Goal: Task Accomplishment & Management: Understand process/instructions

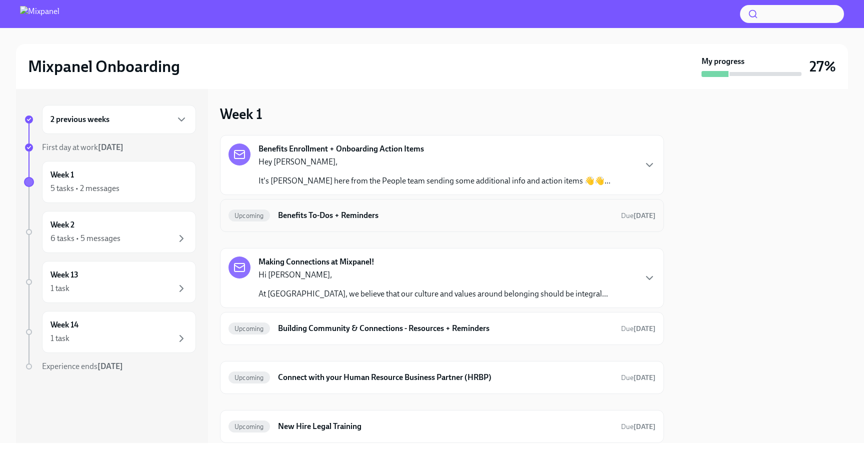
click at [407, 227] on div "Upcoming Benefits To-Dos + Reminders Due [DATE]" at bounding box center [442, 215] width 444 height 33
click at [430, 214] on h6 "Benefits To-Dos + Reminders" at bounding box center [445, 215] width 335 height 11
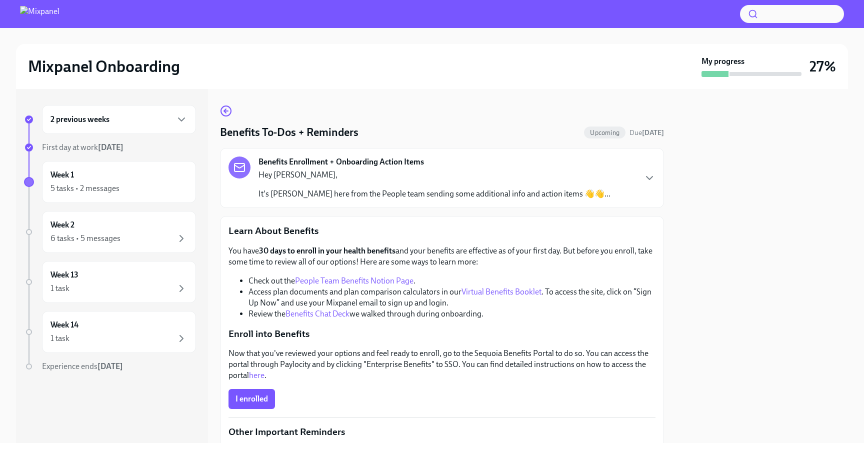
click at [330, 198] on p "It's [PERSON_NAME] here from the People team sending some additional info and a…" at bounding box center [434, 193] width 352 height 11
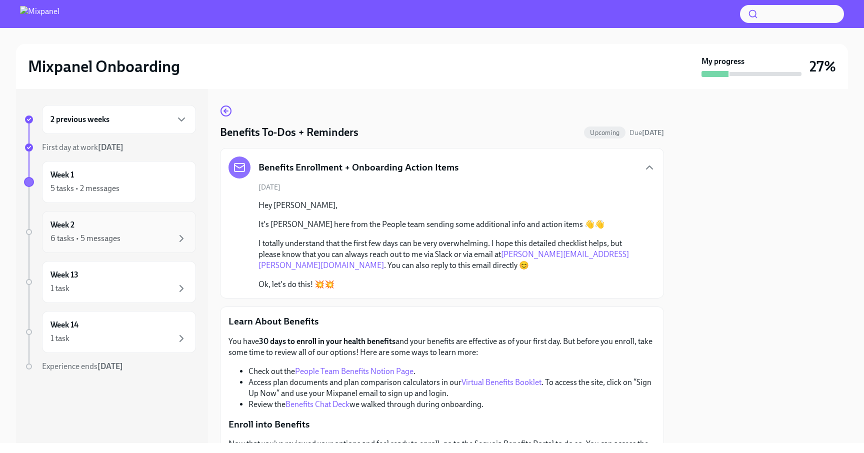
click at [121, 226] on div "Week 2 6 tasks • 5 messages" at bounding box center [118, 231] width 137 height 25
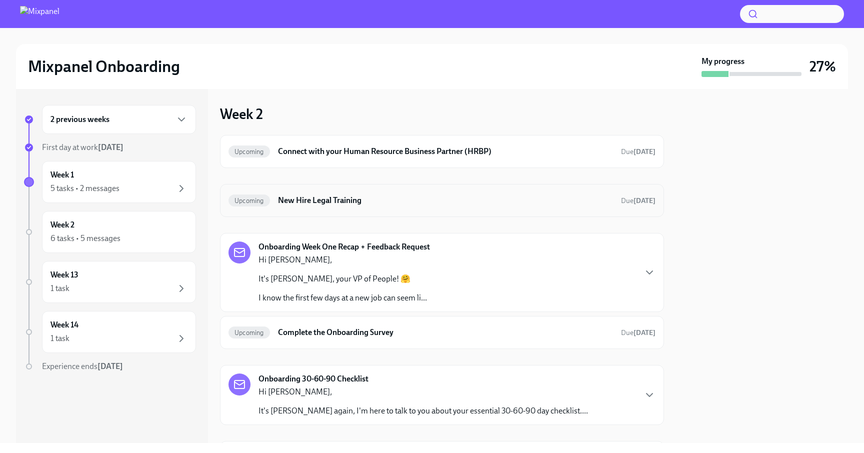
click at [372, 205] on h6 "New Hire Legal Training" at bounding box center [445, 200] width 335 height 11
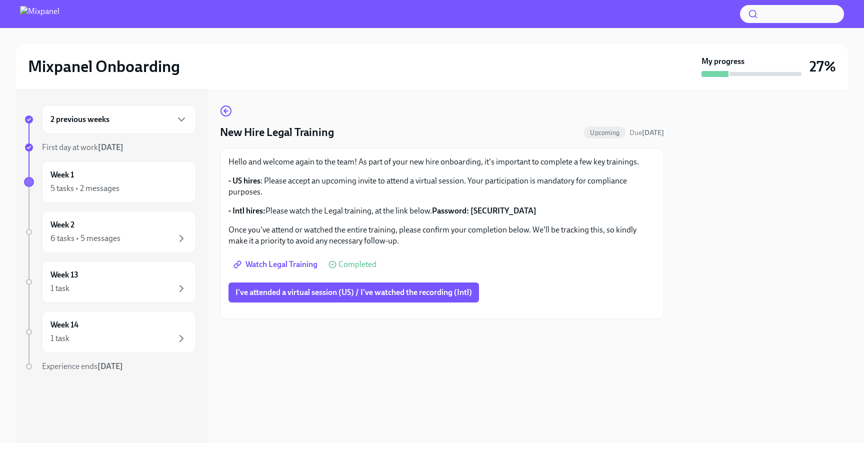
click at [290, 265] on span "Watch Legal Training" at bounding box center [276, 264] width 82 height 10
click at [117, 282] on div "1 task" at bounding box center [118, 288] width 137 height 12
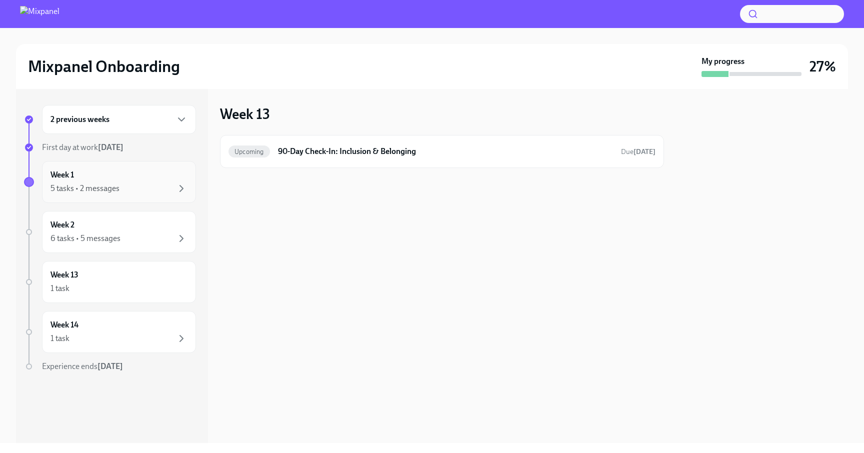
click at [119, 189] on div "5 tasks • 2 messages" at bounding box center [118, 188] width 137 height 12
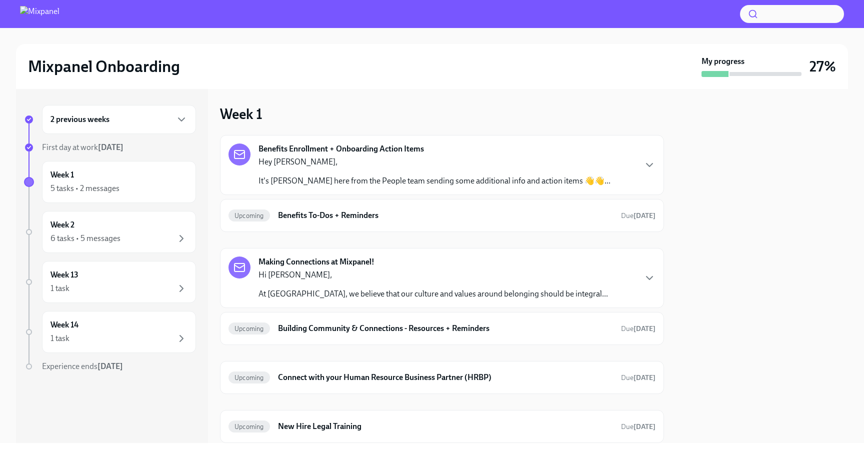
click at [113, 255] on div "2 previous weeks First day at work [DATE] Week 1 5 tasks • 2 messages Week 2 6 …" at bounding box center [110, 258] width 172 height 307
click at [121, 240] on div "6 tasks • 5 messages" at bounding box center [118, 238] width 137 height 12
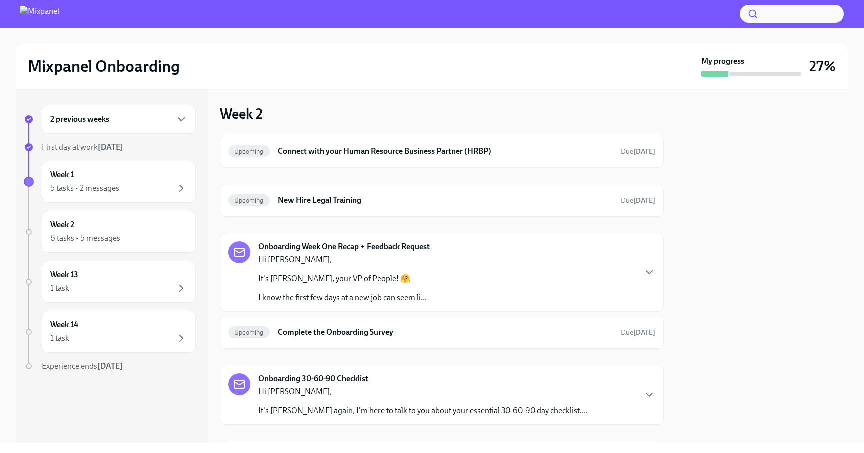
scroll to position [333, 0]
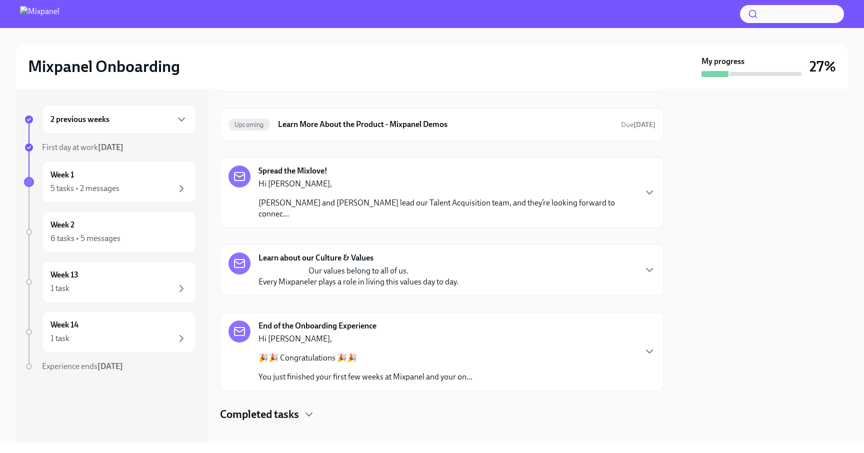
click at [337, 335] on div "Hi [PERSON_NAME], 🎉🎉 Congratulations 🎉🎉 You just finished your first few weeks …" at bounding box center [365, 357] width 214 height 49
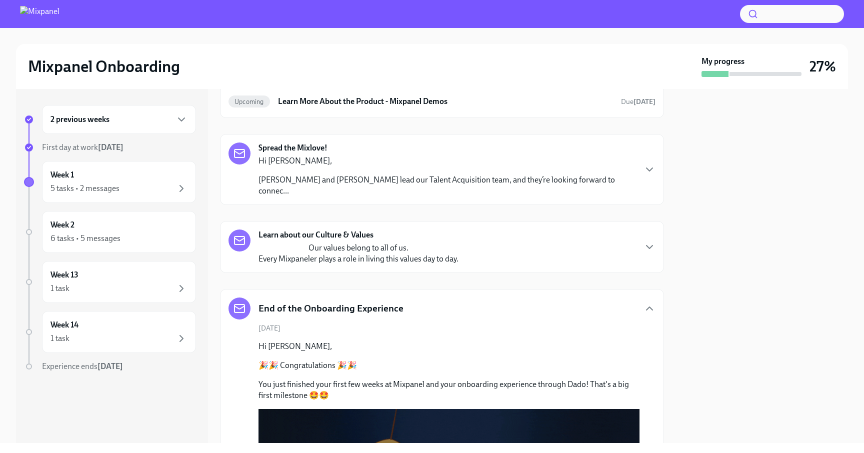
click at [346, 258] on div "Learn about our Culture & Values Our values belong to all of us. Every Mixpanel…" at bounding box center [442, 247] width 444 height 52
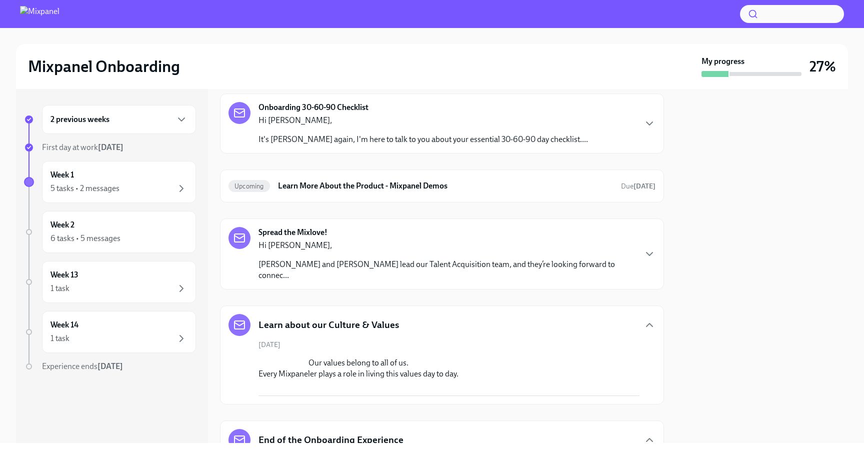
click at [353, 247] on p "Hi [PERSON_NAME]," at bounding box center [446, 245] width 377 height 11
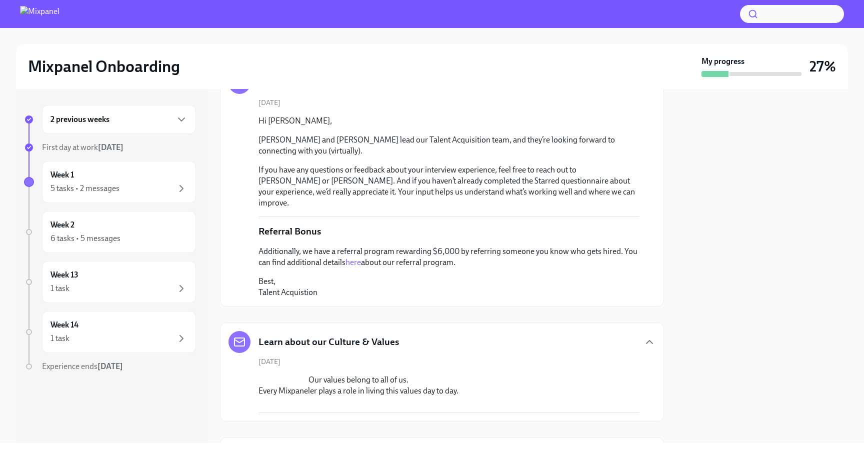
scroll to position [386, 0]
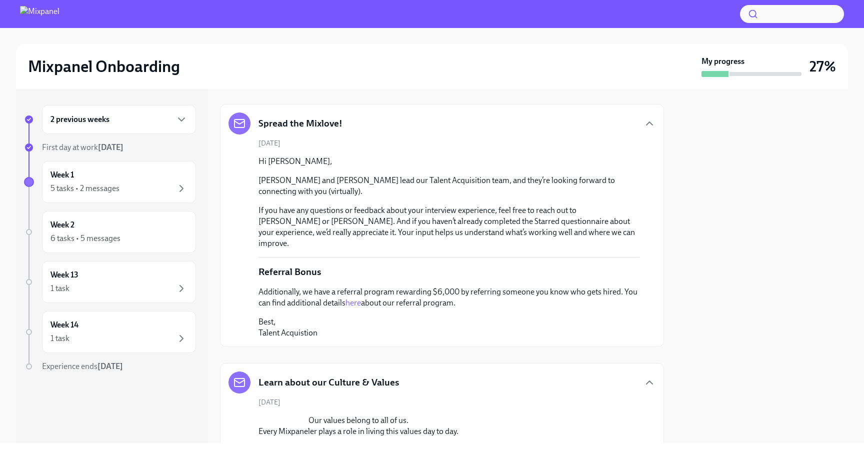
click at [351, 298] on link "here" at bounding box center [352, 302] width 15 height 9
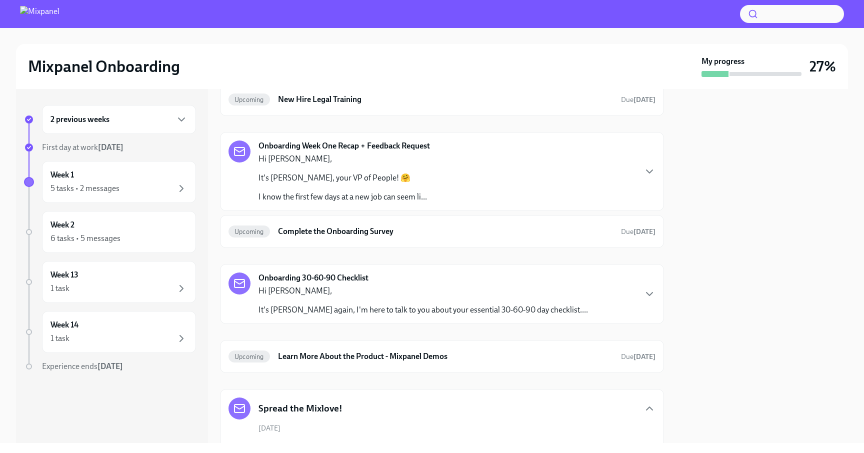
scroll to position [0, 0]
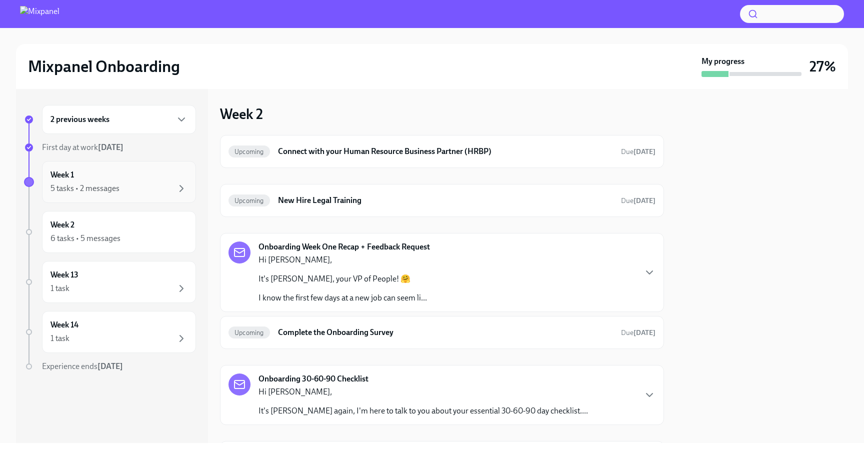
click at [121, 195] on div "Week 1 5 tasks • 2 messages" at bounding box center [119, 182] width 154 height 42
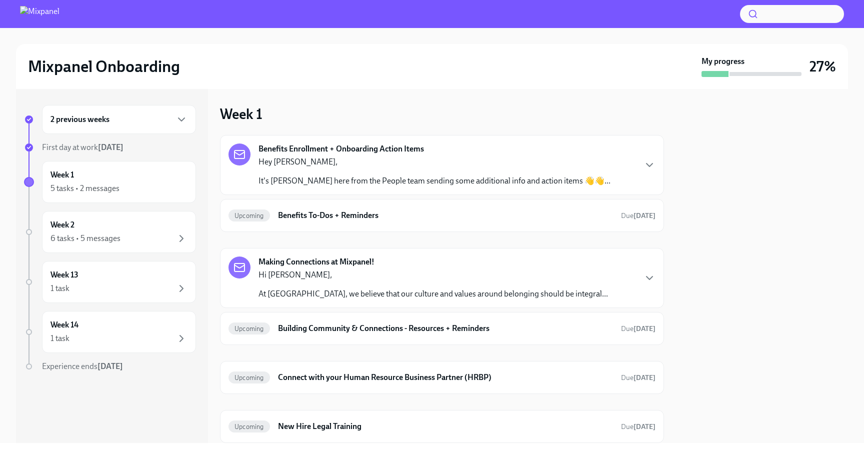
scroll to position [60, 0]
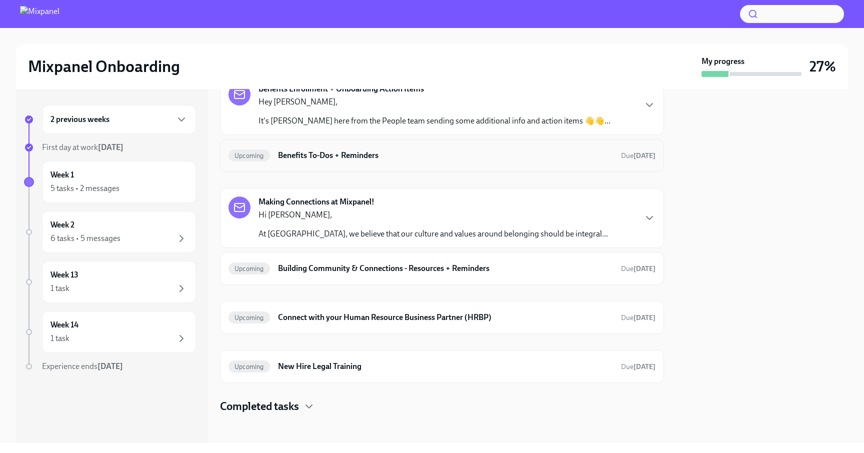
click at [311, 169] on div "Upcoming Benefits To-Dos + Reminders Due [DATE]" at bounding box center [442, 155] width 444 height 33
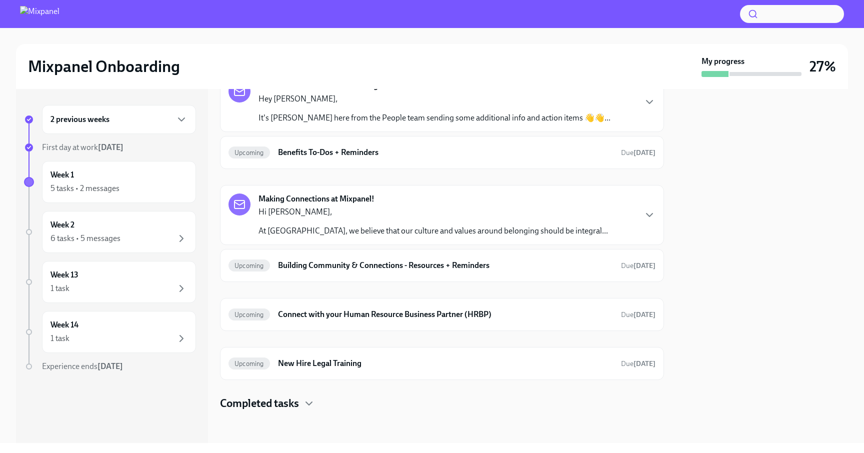
click at [298, 401] on h4 "Completed tasks" at bounding box center [259, 403] width 79 height 15
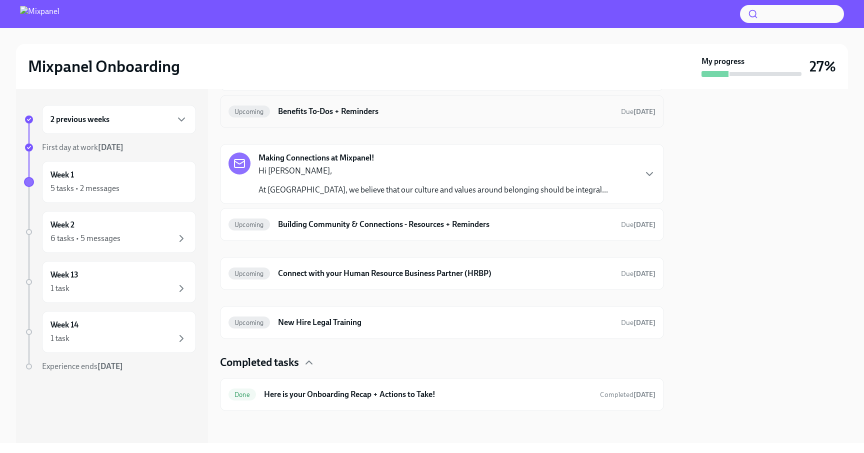
click at [296, 115] on h6 "Benefits To-Dos + Reminders" at bounding box center [445, 111] width 335 height 11
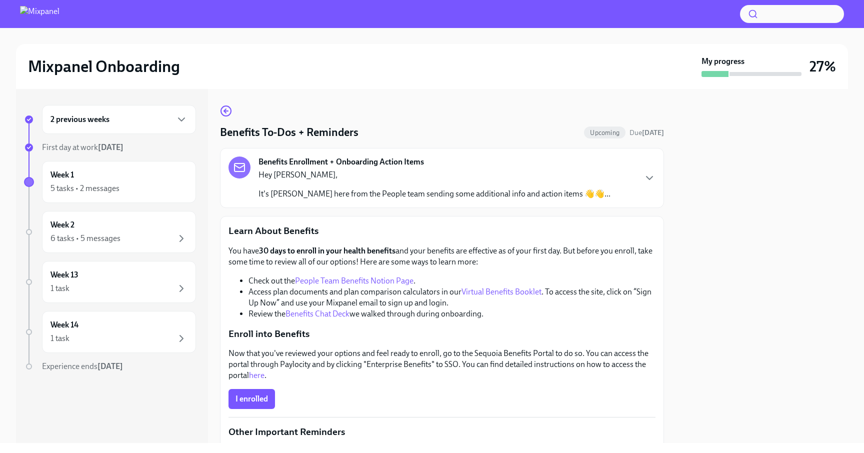
click at [330, 277] on link "People Team Benefits Notion Page" at bounding box center [354, 280] width 118 height 9
click at [327, 311] on link "Benefits Chat Deck" at bounding box center [317, 313] width 64 height 9
